Goal: Information Seeking & Learning: Understand process/instructions

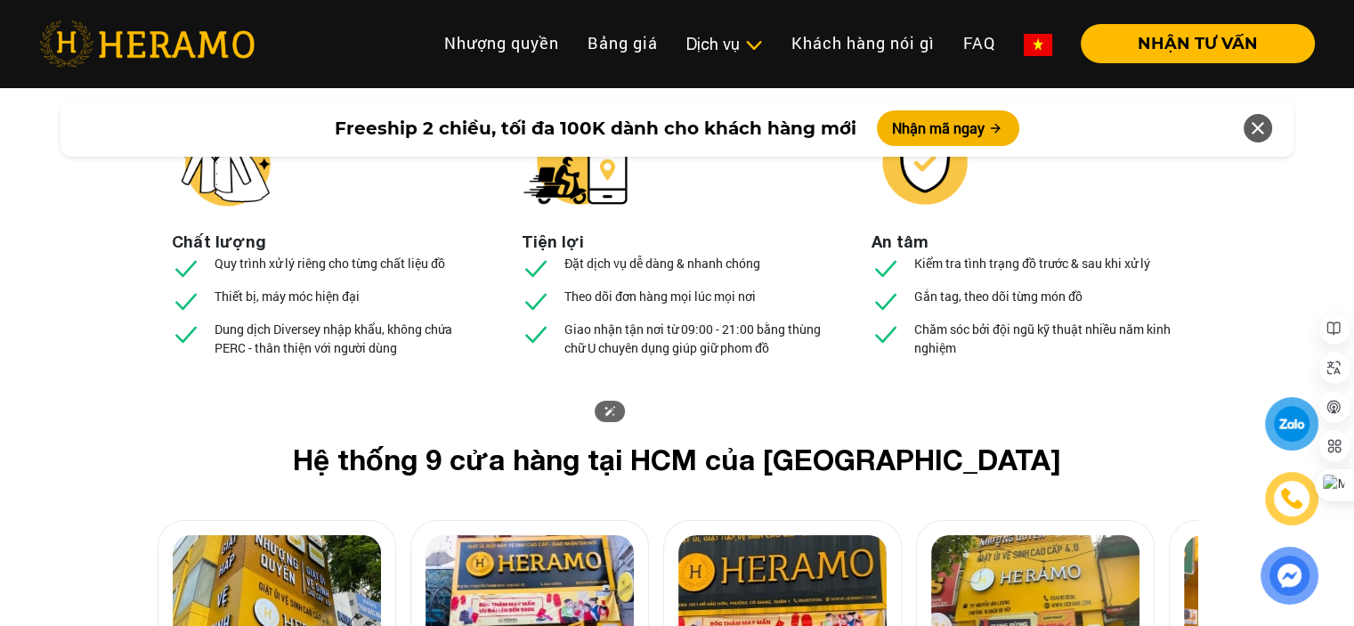
scroll to position [6764, 0]
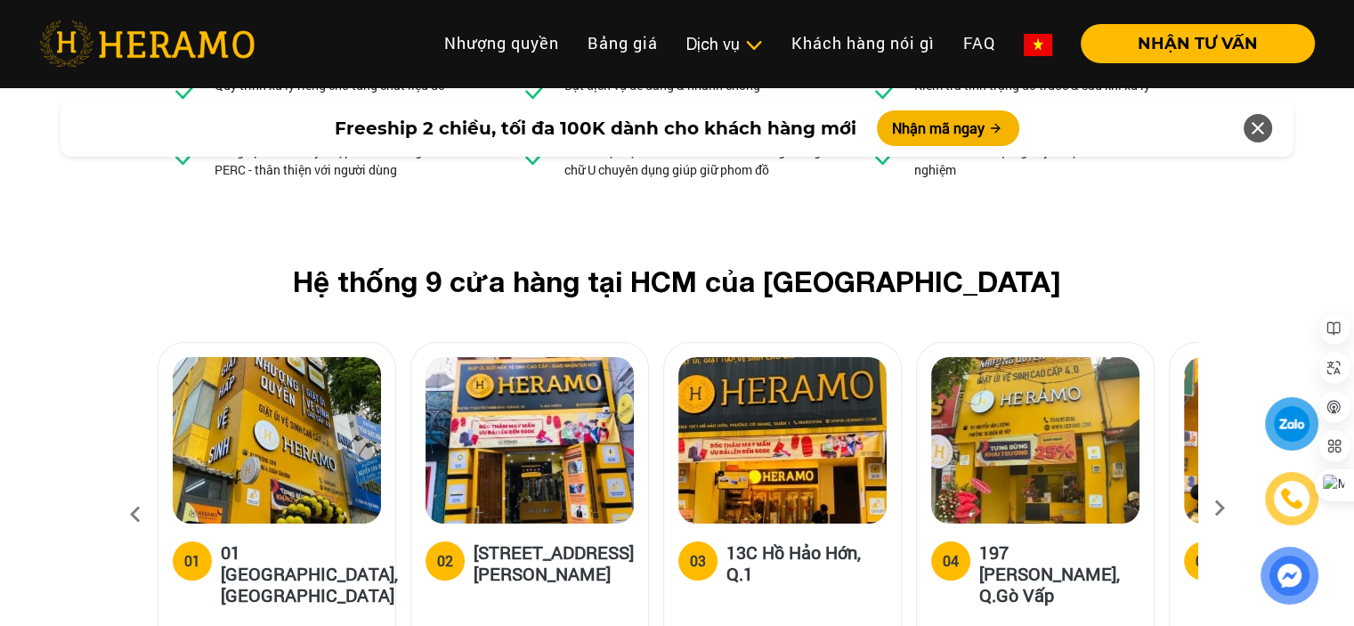
click at [1221, 508] on icon at bounding box center [1220, 514] width 32 height 12
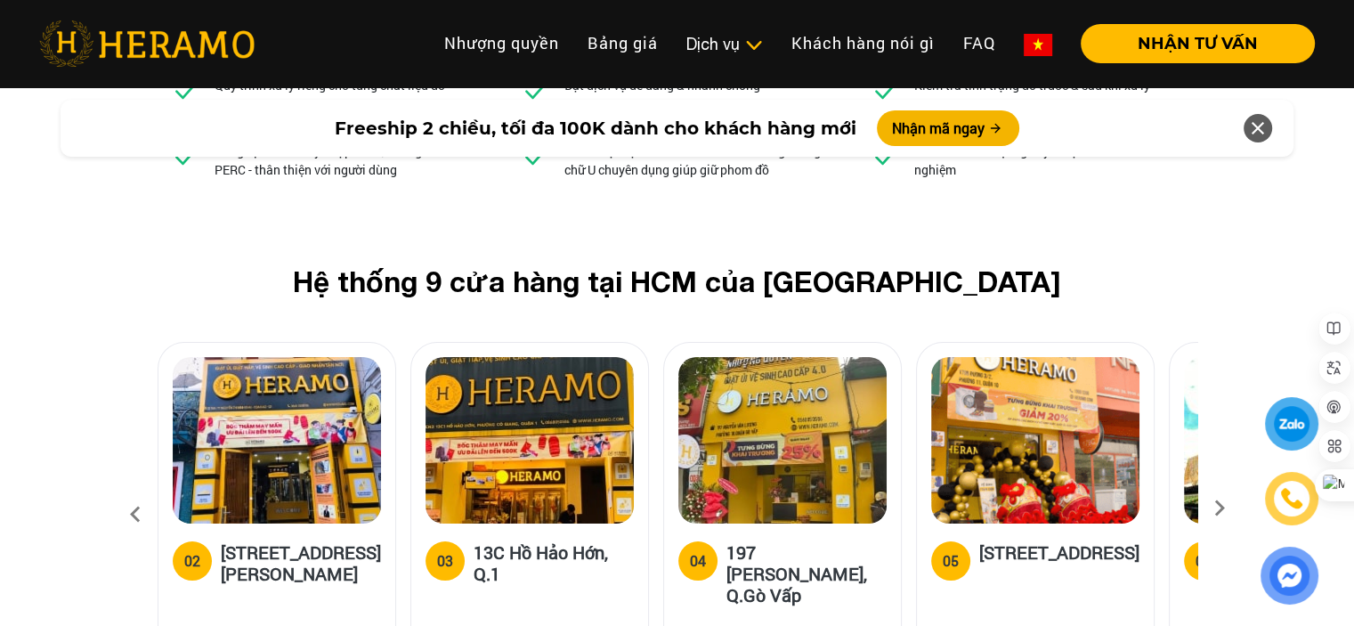
click at [1221, 508] on icon at bounding box center [1220, 514] width 32 height 12
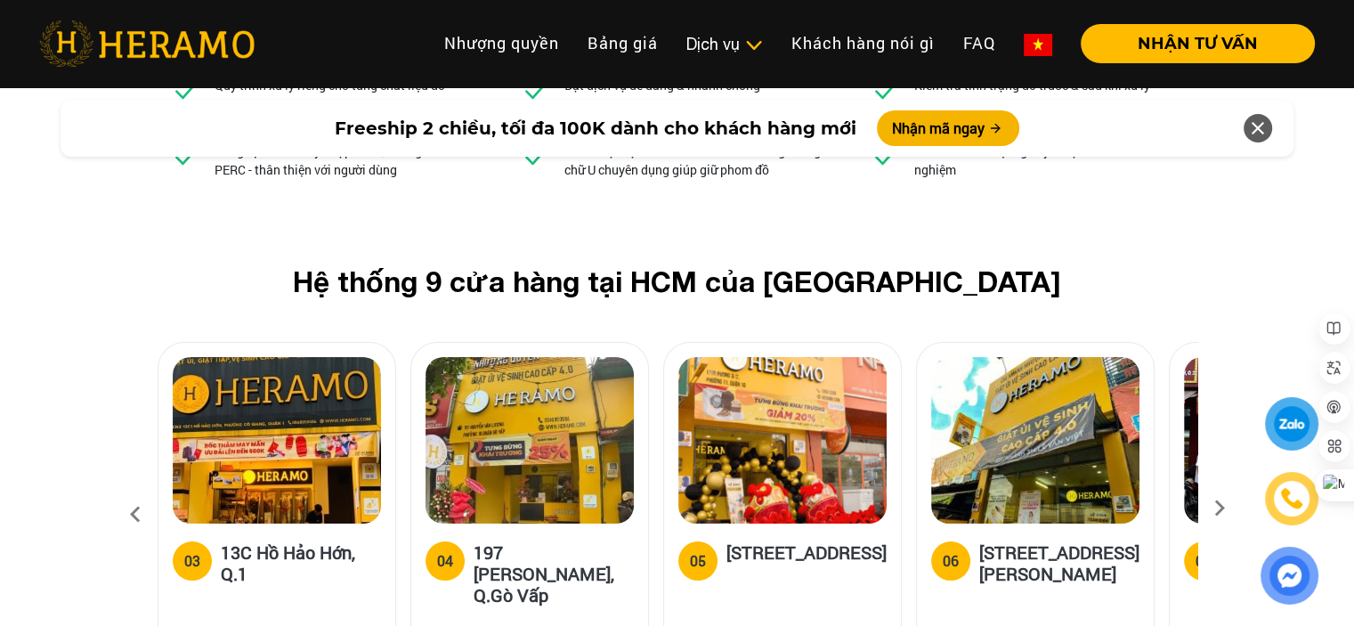
click at [1221, 508] on icon at bounding box center [1220, 514] width 32 height 12
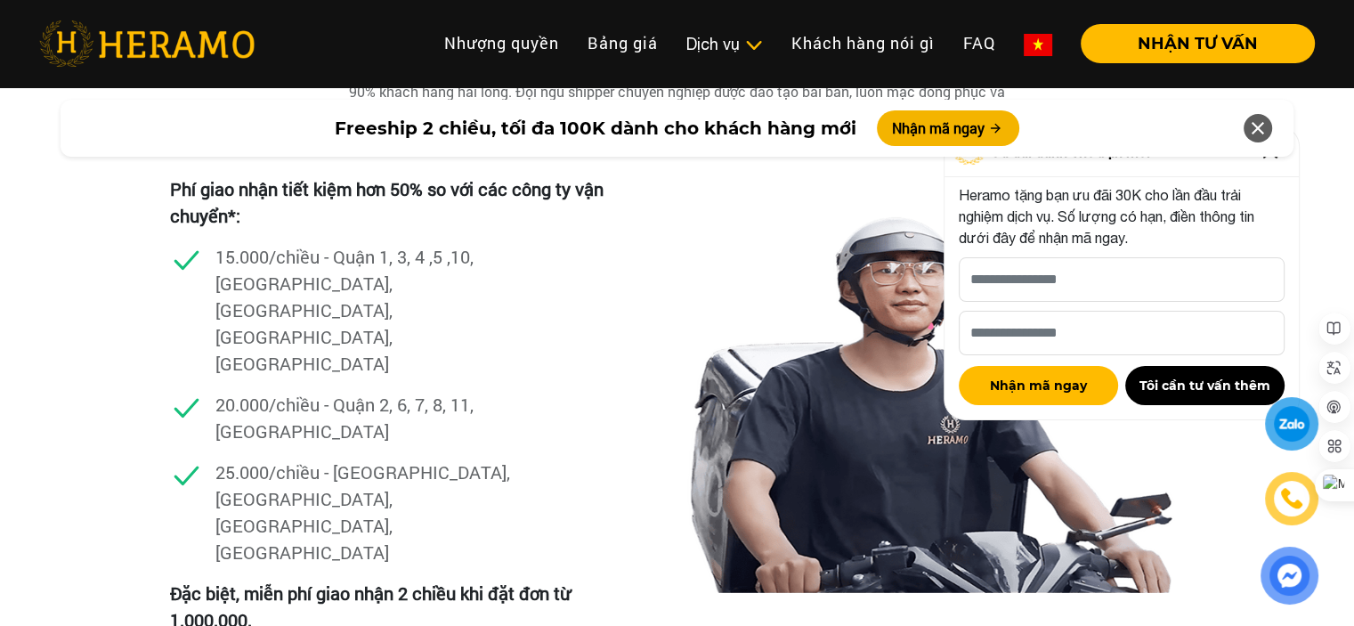
scroll to position [4450, 0]
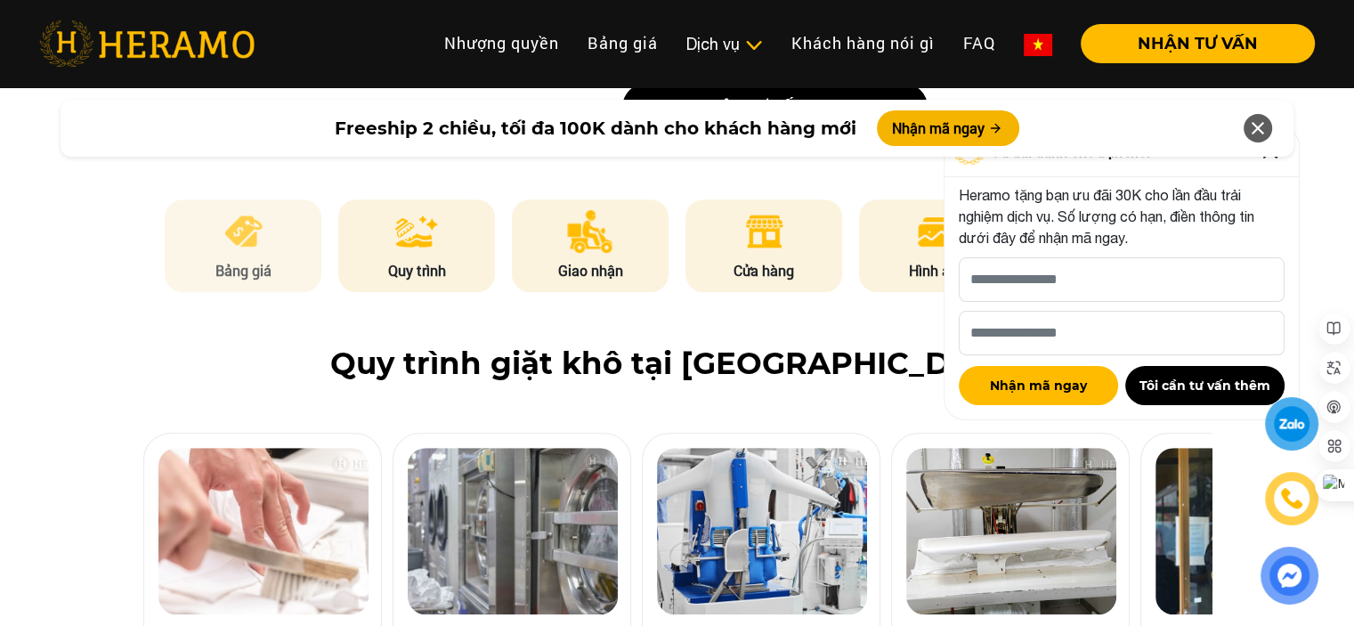
click at [242, 260] on p "Bảng giá" at bounding box center [243, 270] width 157 height 21
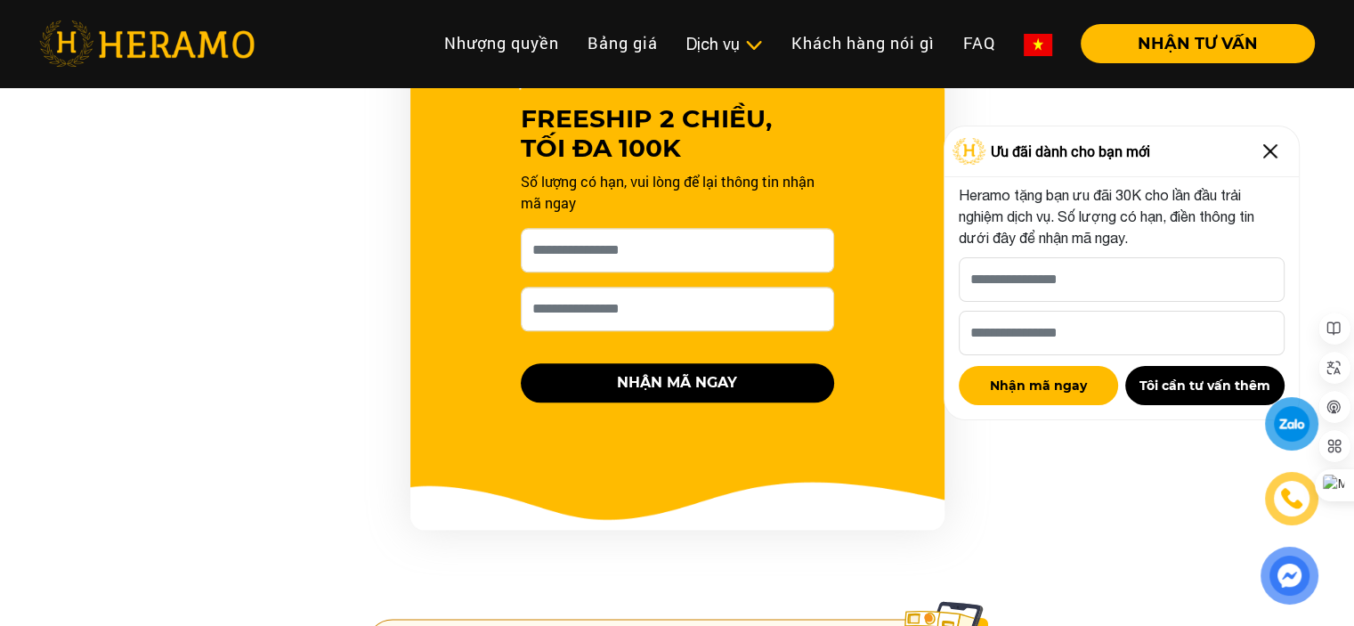
scroll to position [1233, 0]
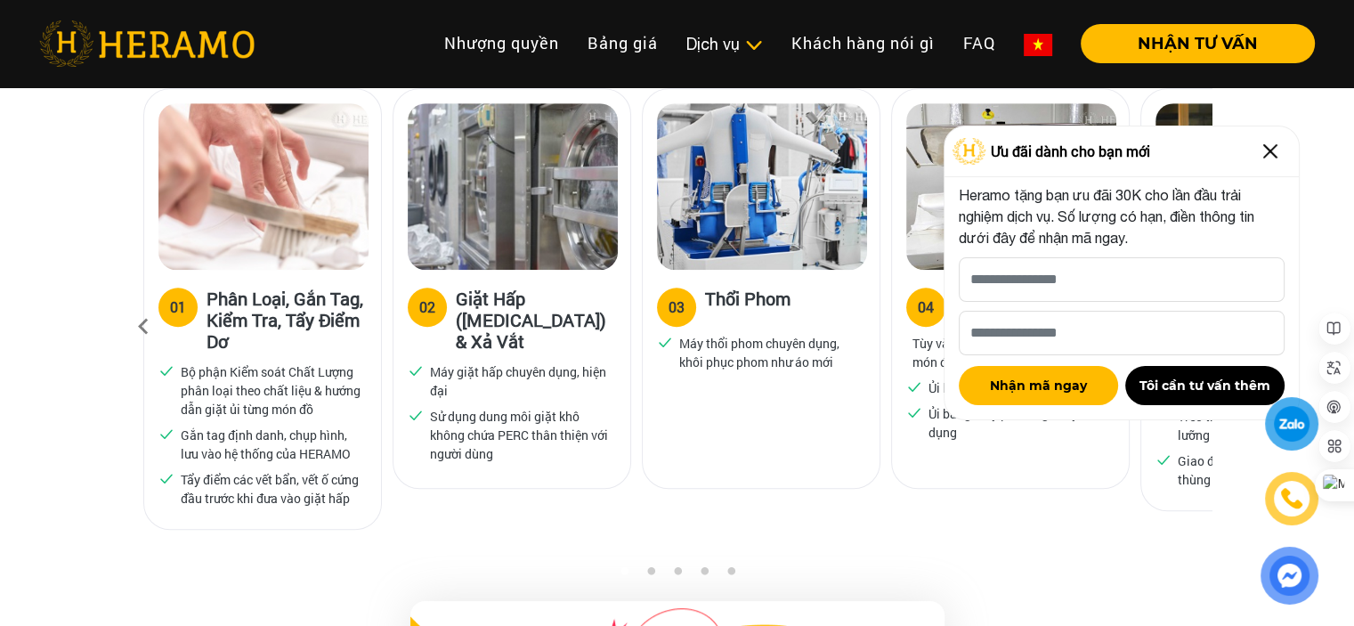
click at [711, 56] on li "Quy trình dịch vụ Dịch vụ Giặt sấy Laundry for Expat Giặt hấp, giặt khô Vệ sinh…" at bounding box center [724, 43] width 105 height 39
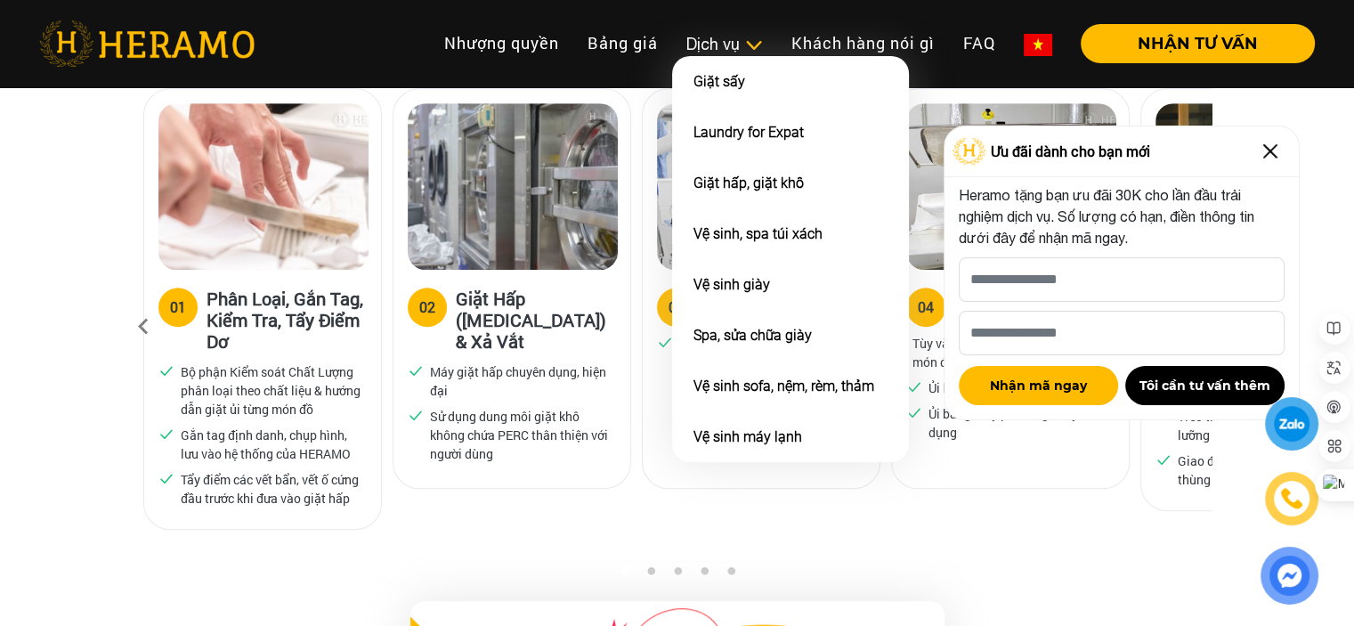
click at [726, 46] on div "Dịch vụ" at bounding box center [724, 44] width 77 height 24
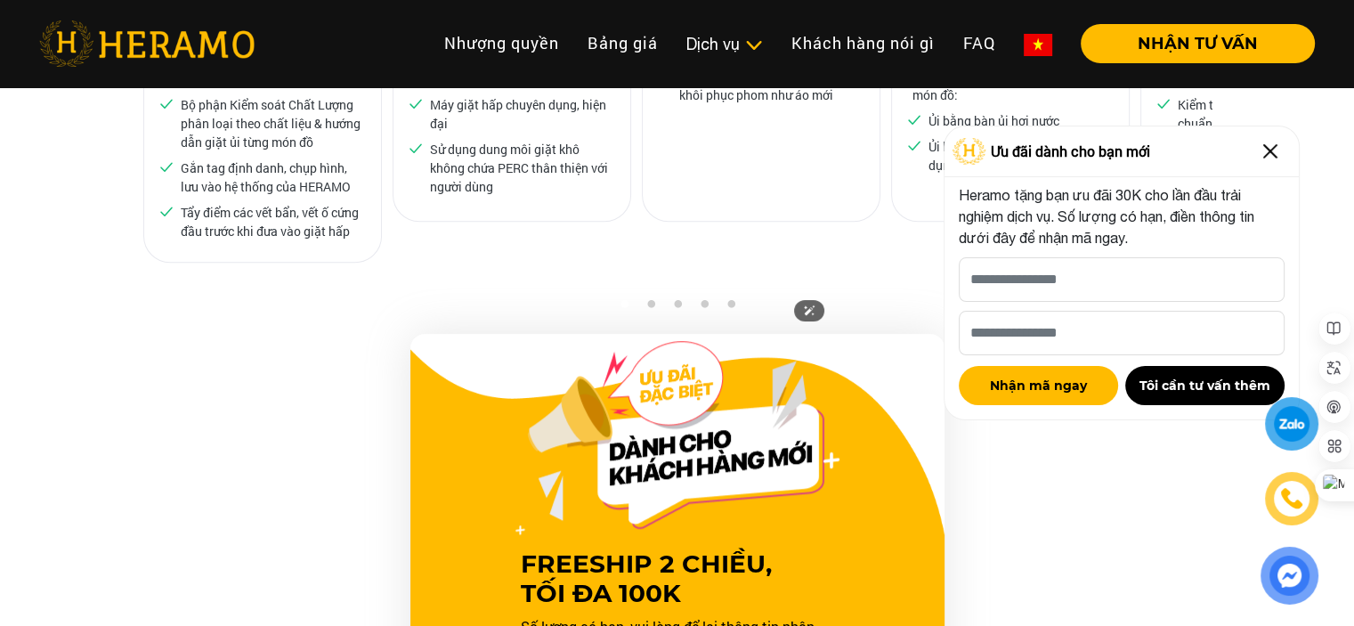
scroll to position [1945, 0]
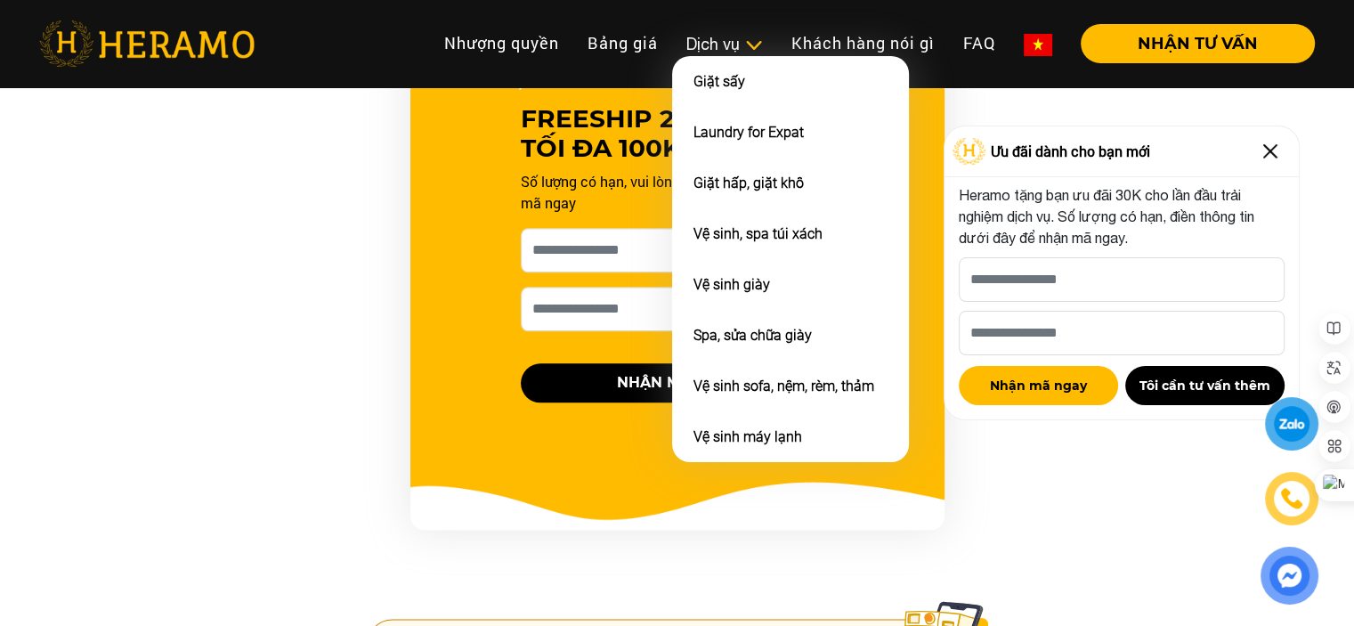
click at [719, 53] on div "Dịch vụ" at bounding box center [724, 44] width 77 height 24
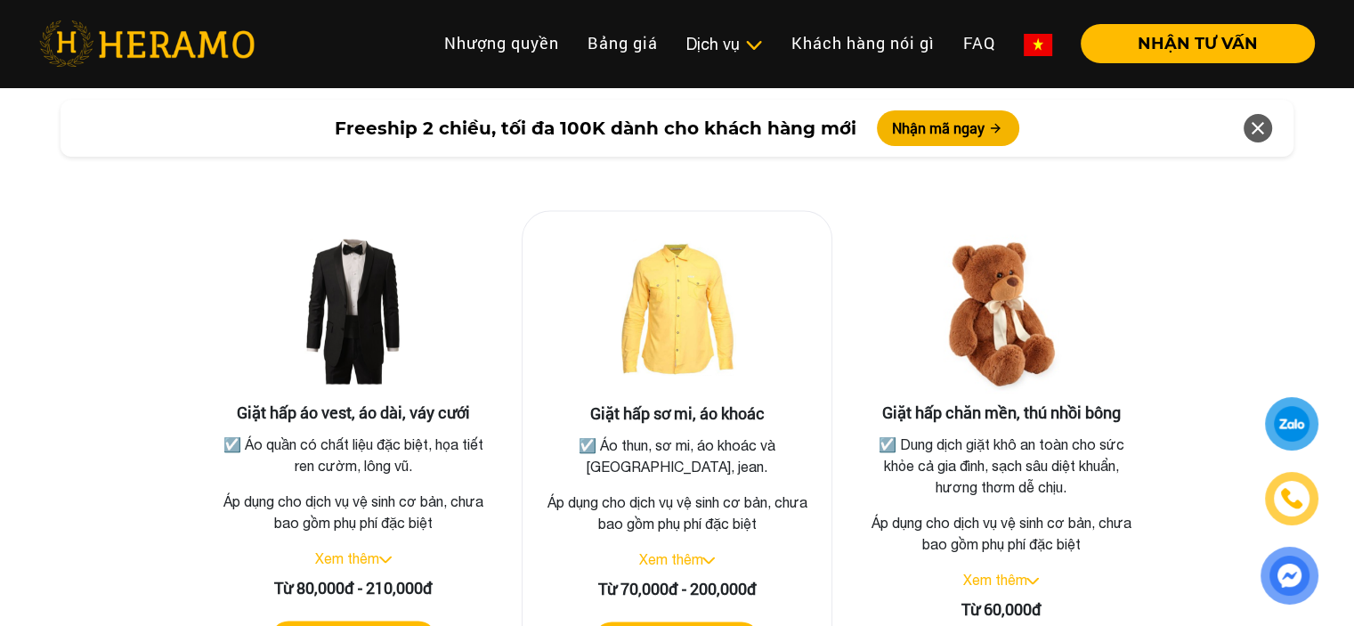
scroll to position [3282, 0]
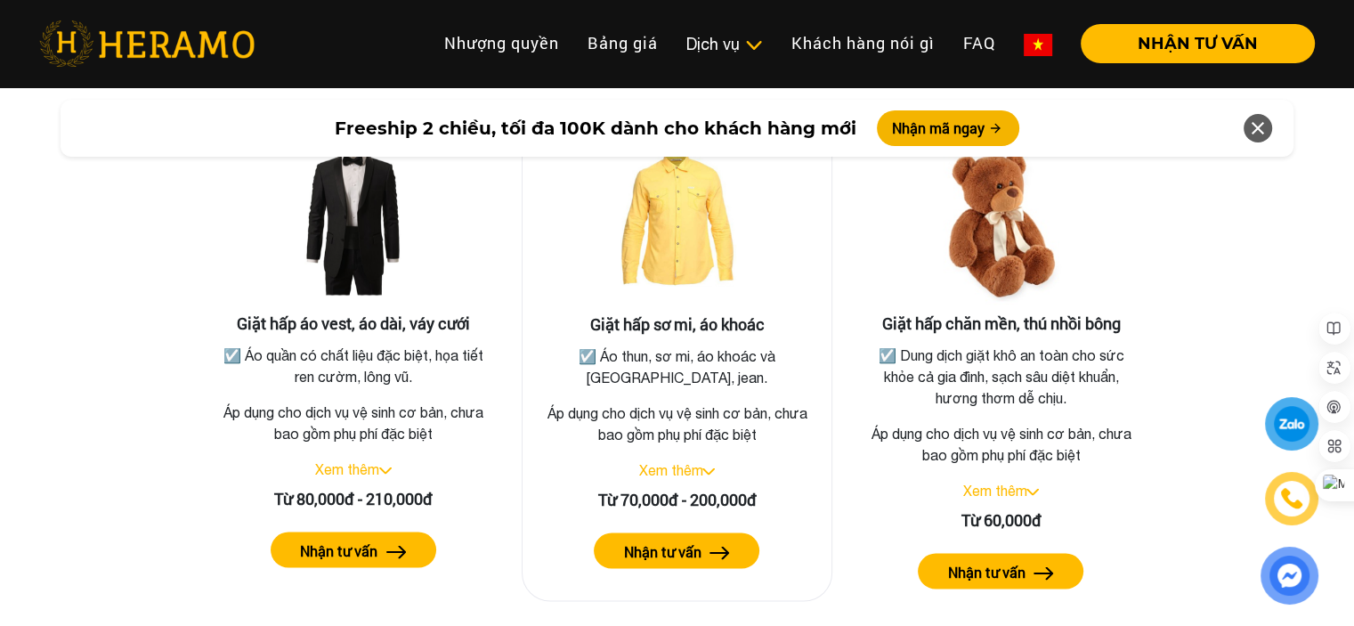
click at [680, 461] on link "Xem thêm" at bounding box center [670, 469] width 64 height 16
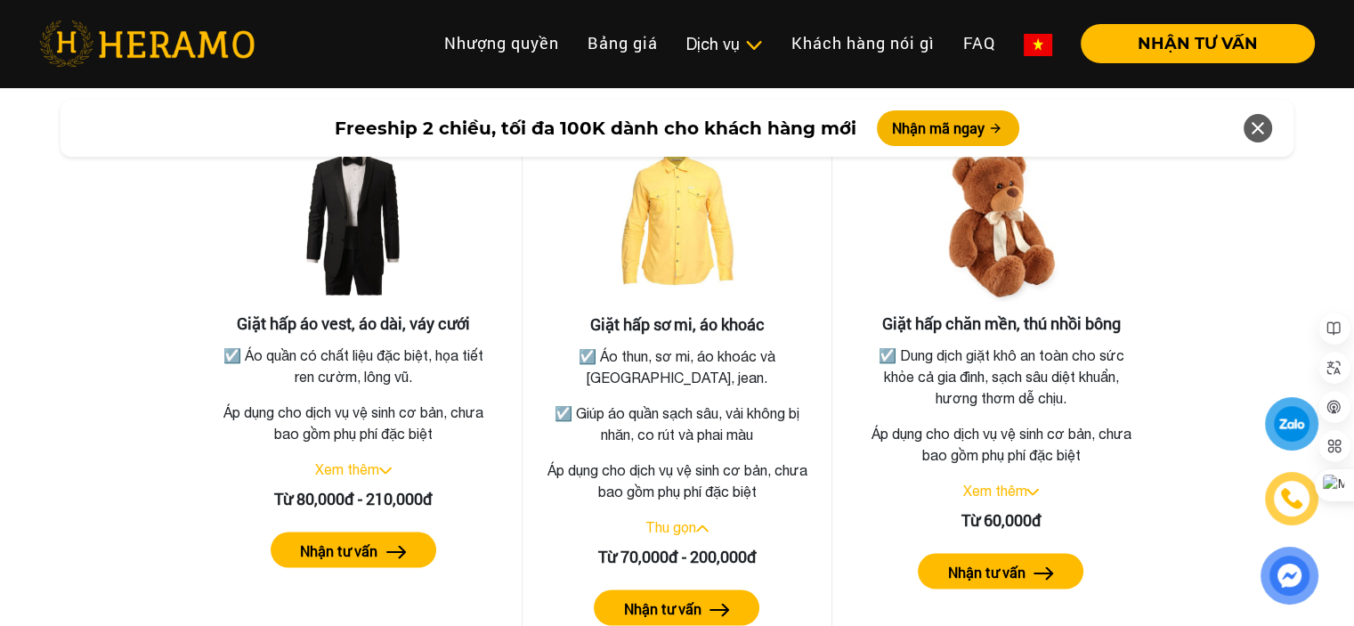
click at [674, 597] on label "Nhận tư vấn" at bounding box center [661, 607] width 77 height 21
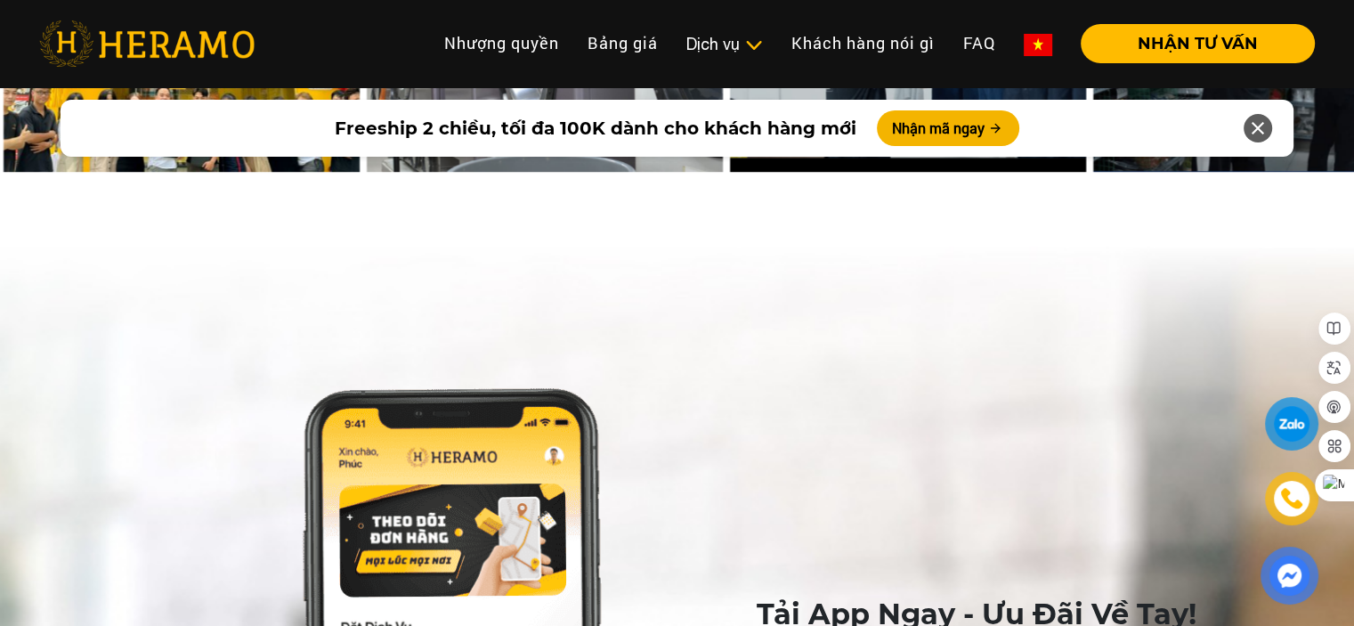
scroll to position [8268, 0]
